Goal: Navigation & Orientation: Find specific page/section

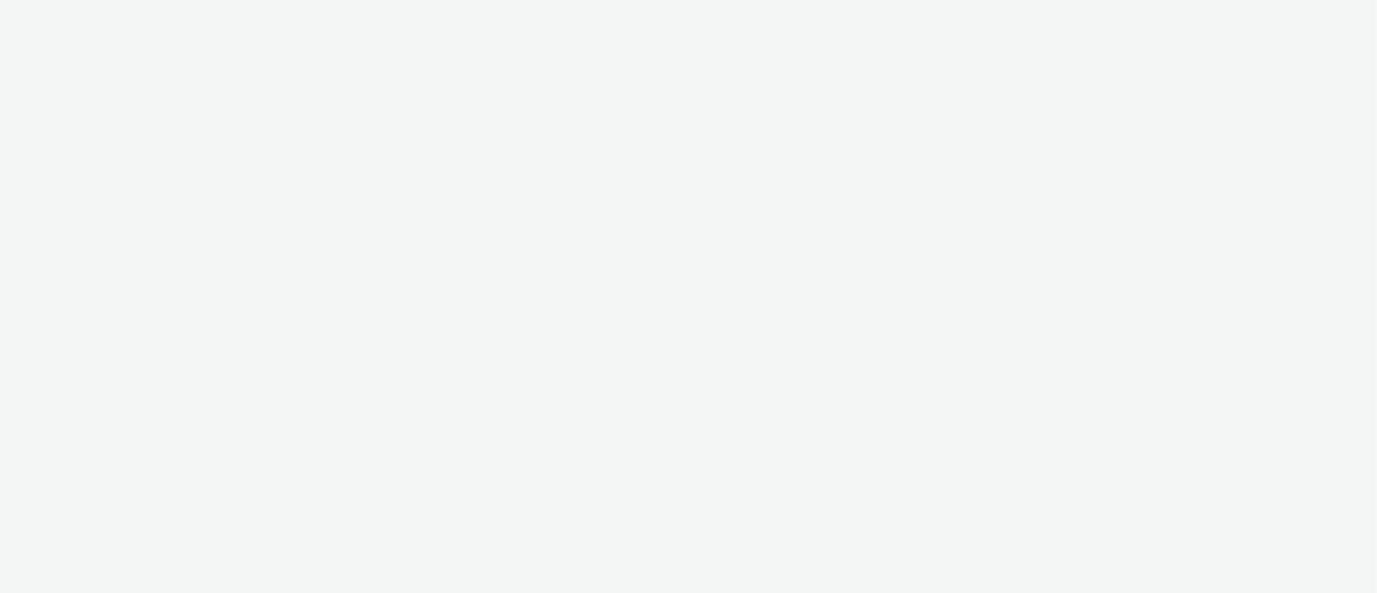
select select "9387901d-a129-43df-b0ef-f9e7dbeb676e"
select select "47d90c6b-4628-495b-b1d1-cf96ef71660b"
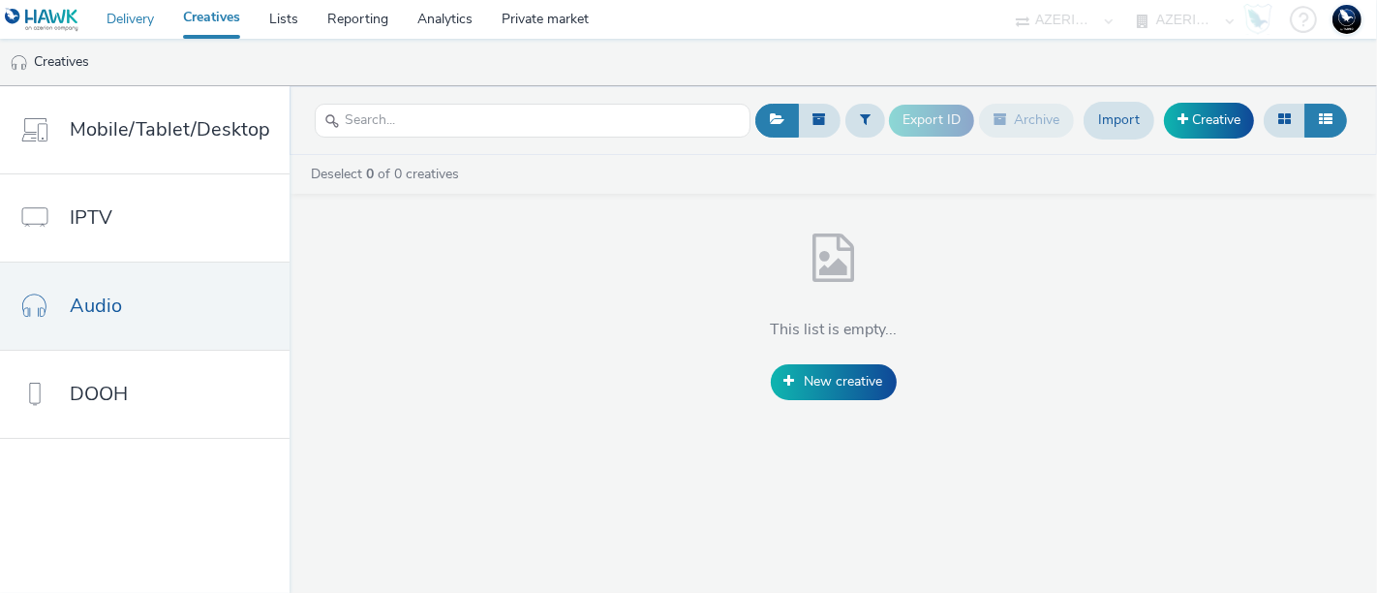
click at [144, 12] on link "Delivery" at bounding box center [130, 19] width 76 height 39
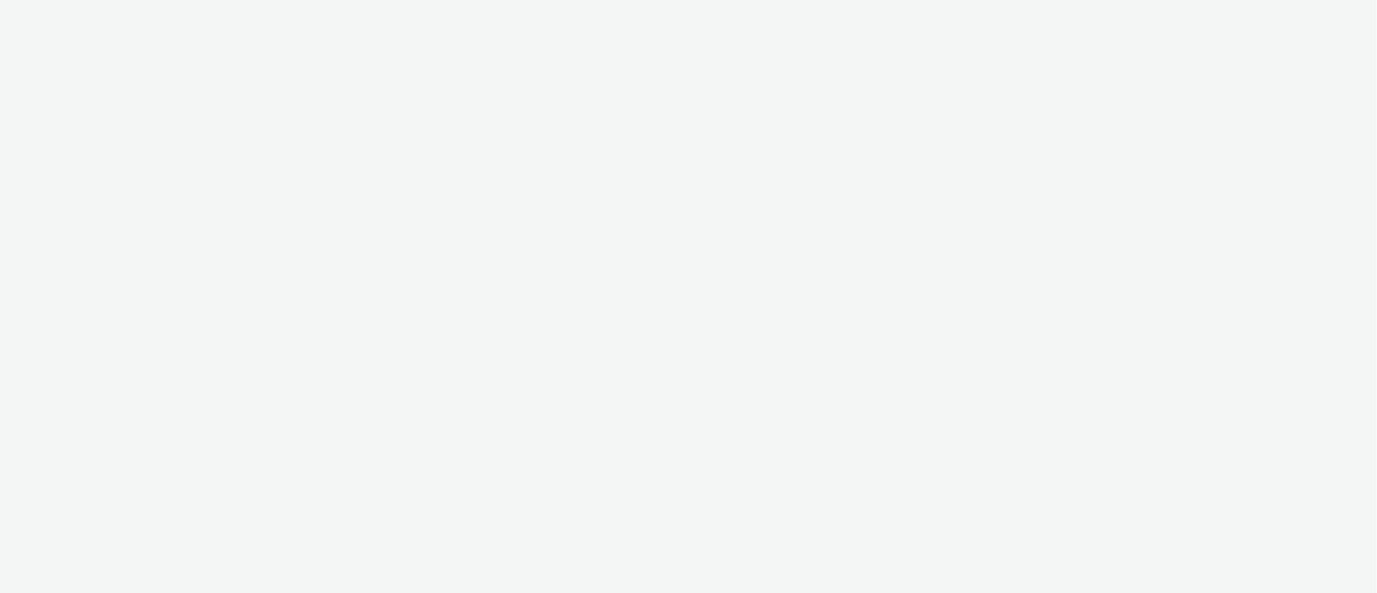
select select "ac009755-aa48-4799-8050-7a339a378eb8"
select select "79162ed7-0017-4339-93b0-3399b708648f"
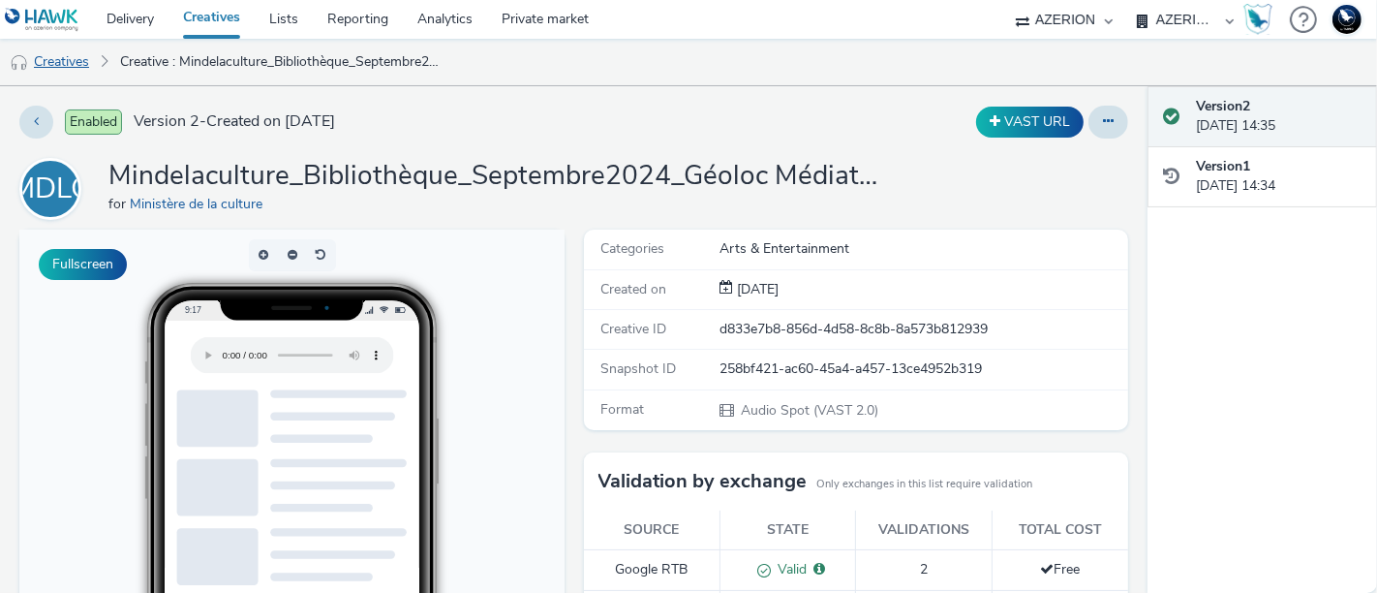
click at [66, 62] on link "Creatives" at bounding box center [49, 62] width 99 height 46
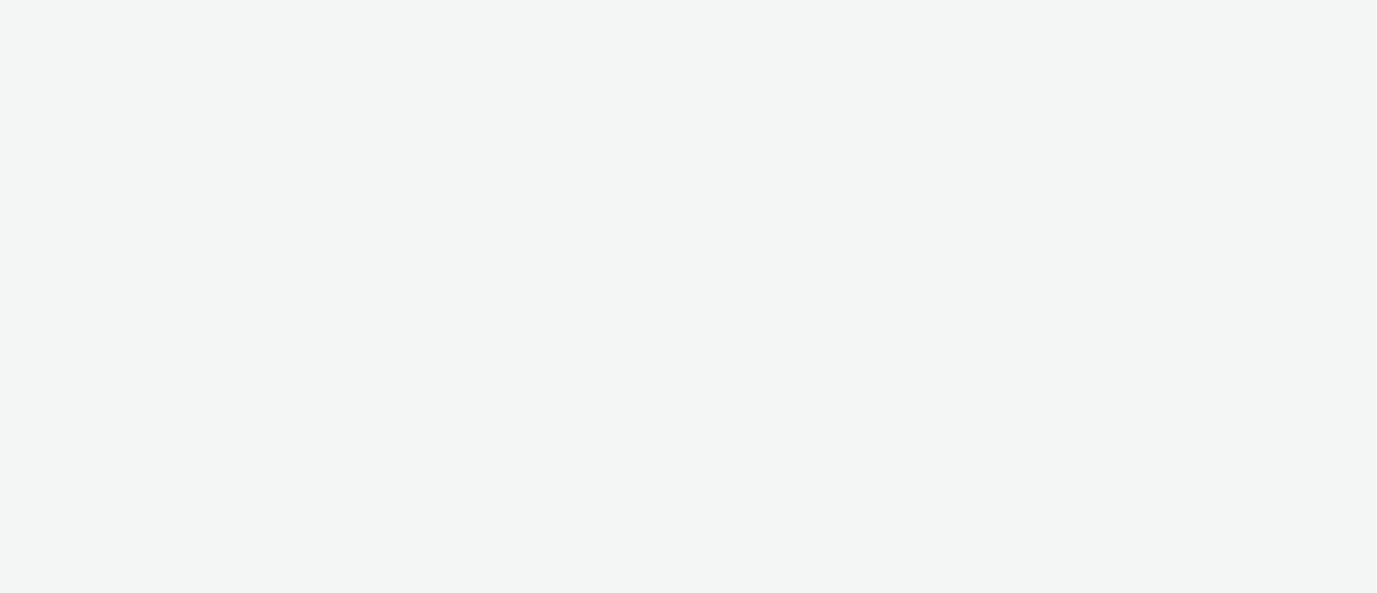
select select "ac009755-aa48-4799-8050-7a339a378eb8"
select select "79162ed7-0017-4339-93b0-3399b708648f"
